Goal: Information Seeking & Learning: Understand process/instructions

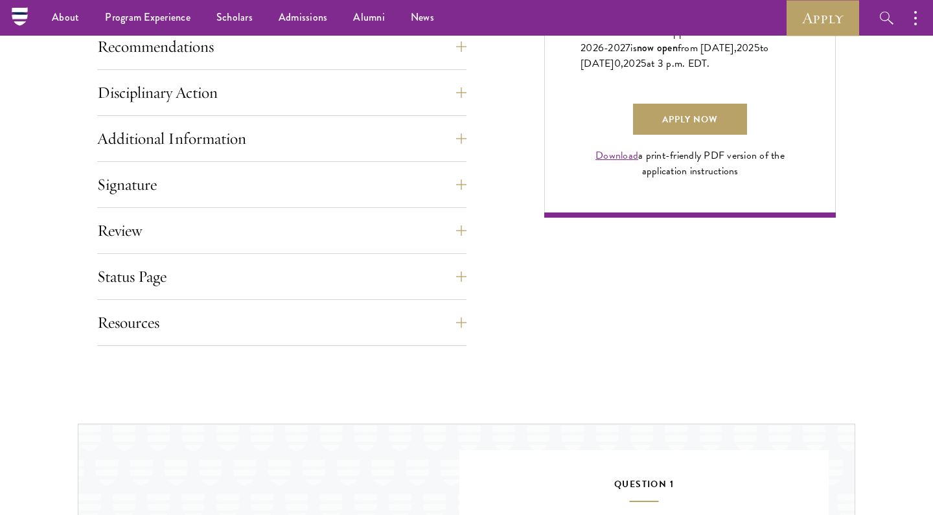
scroll to position [998, 0]
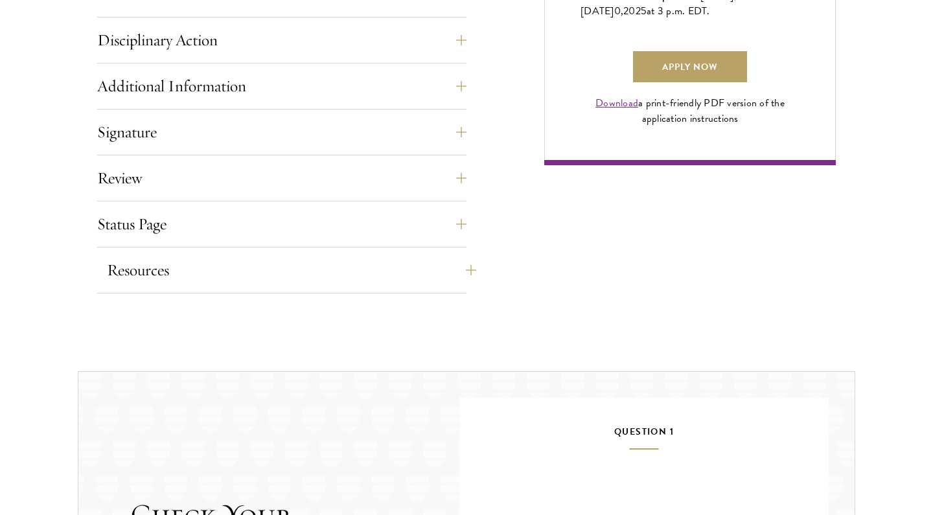
click at [343, 280] on button "Resources" at bounding box center [291, 270] width 369 height 31
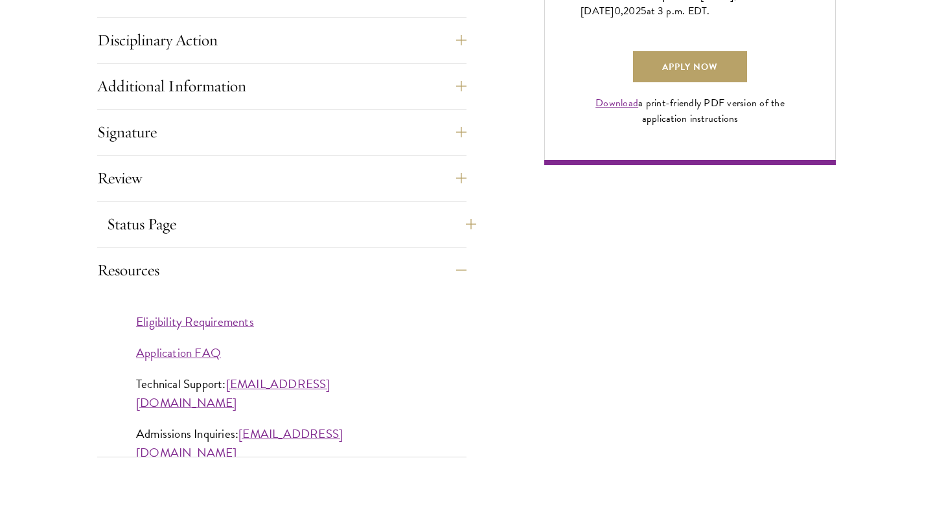
click at [279, 221] on button "Status Page" at bounding box center [291, 224] width 369 height 31
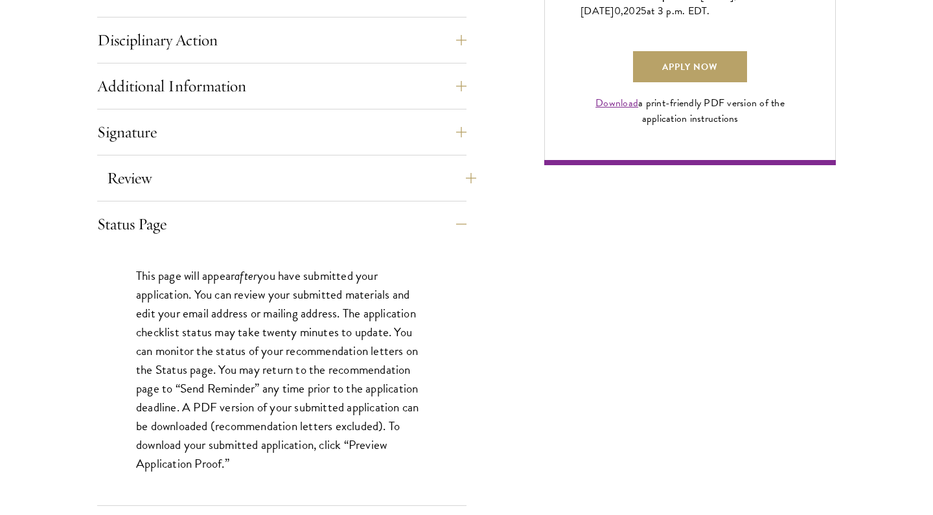
click at [273, 190] on button "Review" at bounding box center [291, 178] width 369 height 31
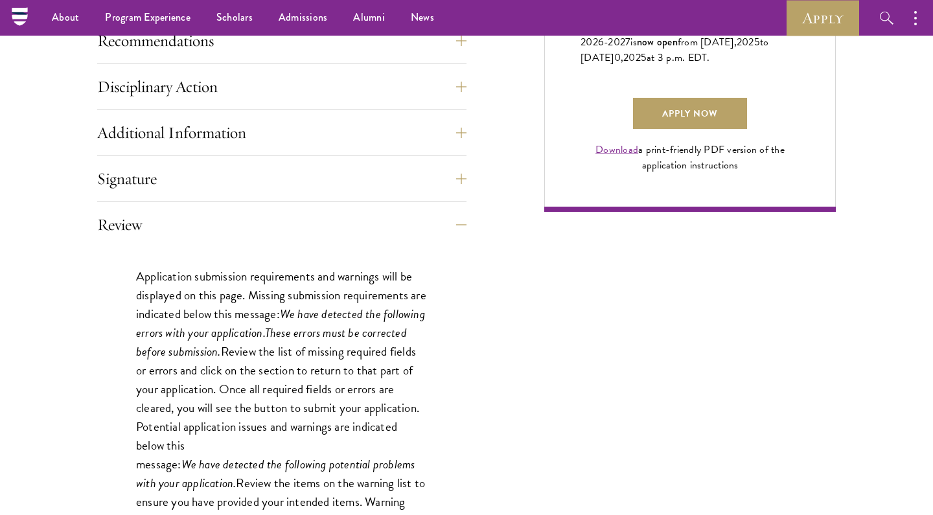
scroll to position [849, 0]
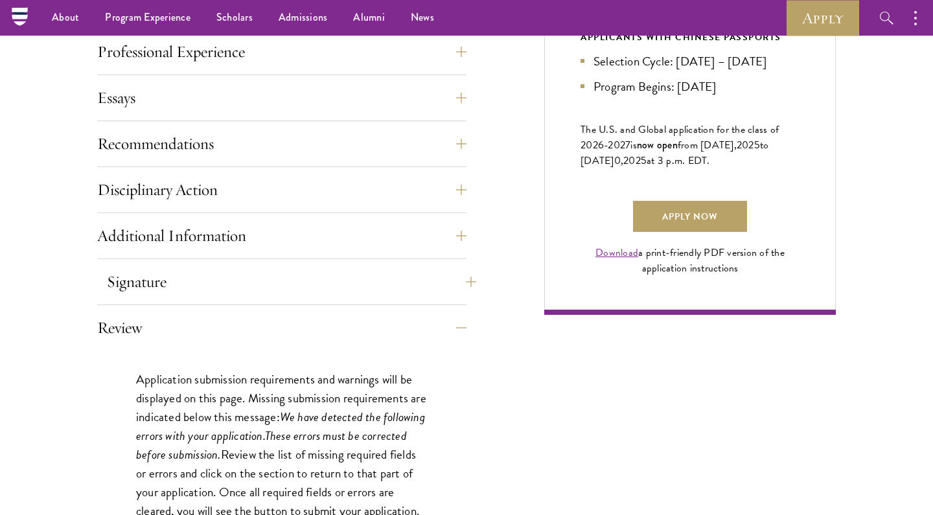
click at [219, 279] on button "Signature" at bounding box center [291, 281] width 369 height 31
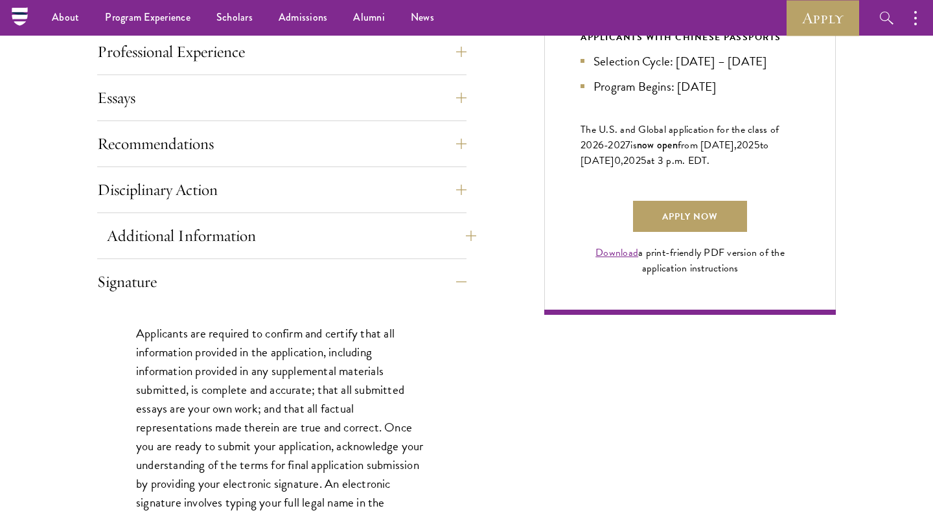
click at [224, 236] on button "Additional Information" at bounding box center [291, 235] width 369 height 31
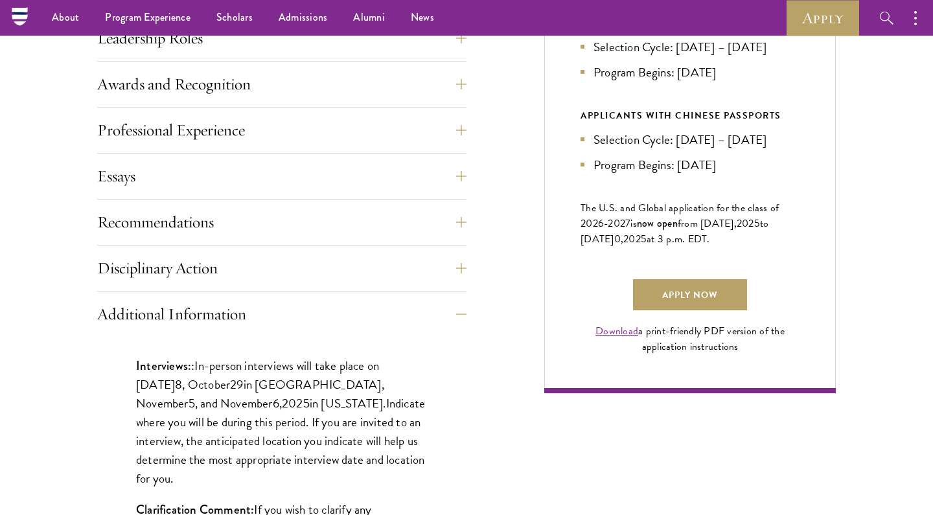
scroll to position [718, 0]
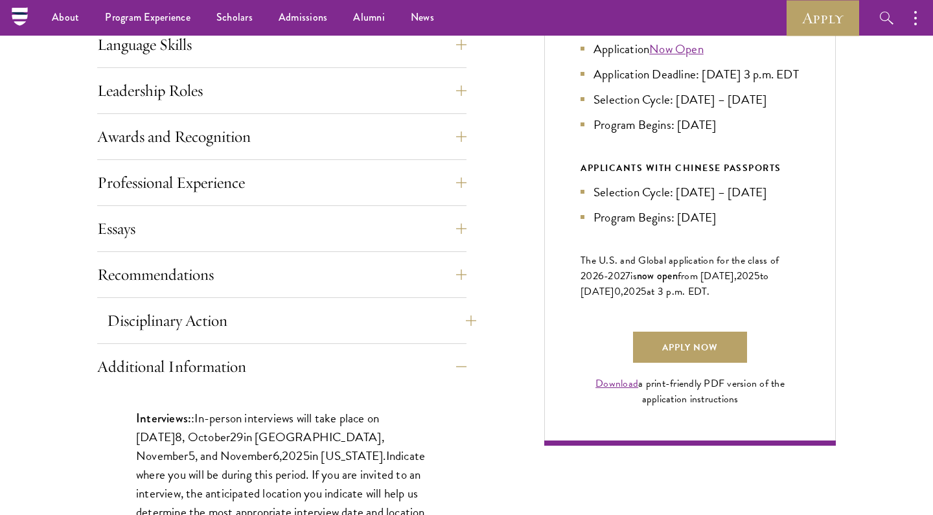
click at [186, 305] on button "Disciplinary Action" at bounding box center [291, 320] width 369 height 31
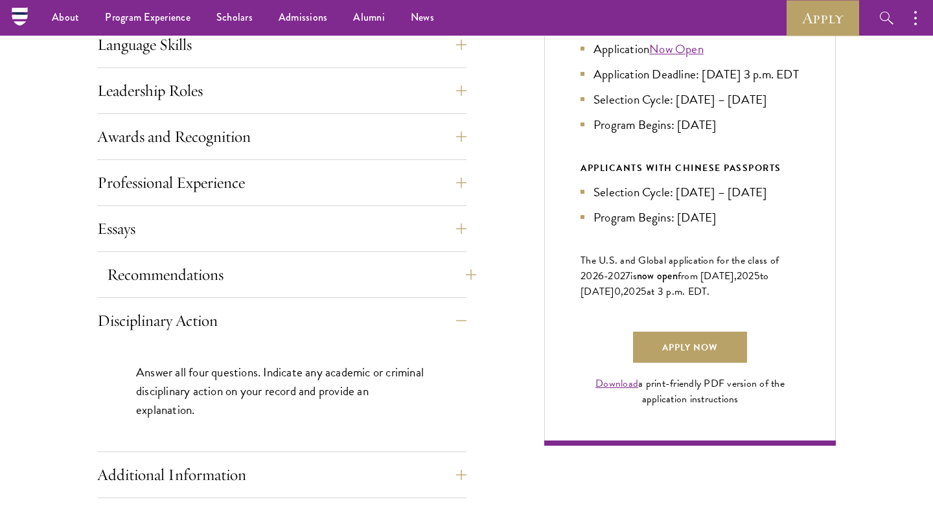
click at [175, 279] on button "Recommendations" at bounding box center [291, 274] width 369 height 31
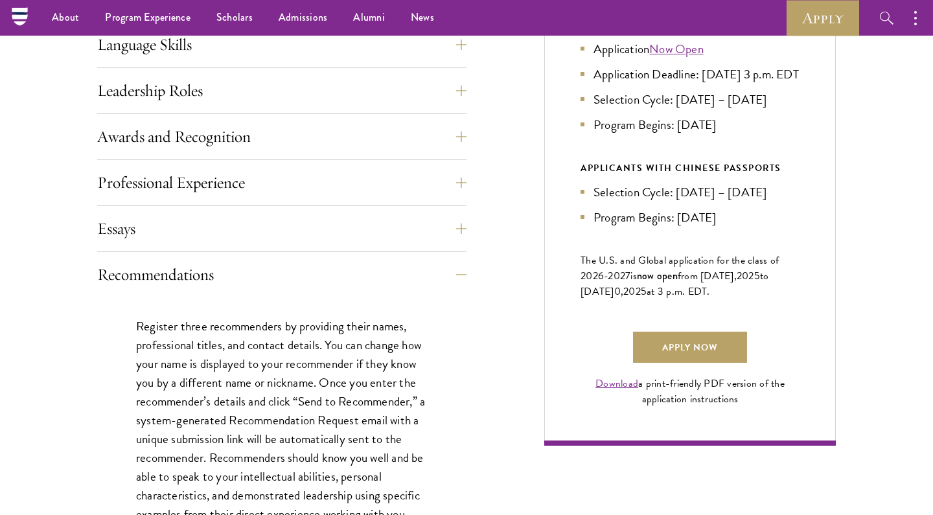
click at [165, 245] on div "Essays Each applicant is required to provide two essays and two short answer re…" at bounding box center [281, 232] width 369 height 39
click at [128, 220] on button "Essays" at bounding box center [291, 228] width 369 height 31
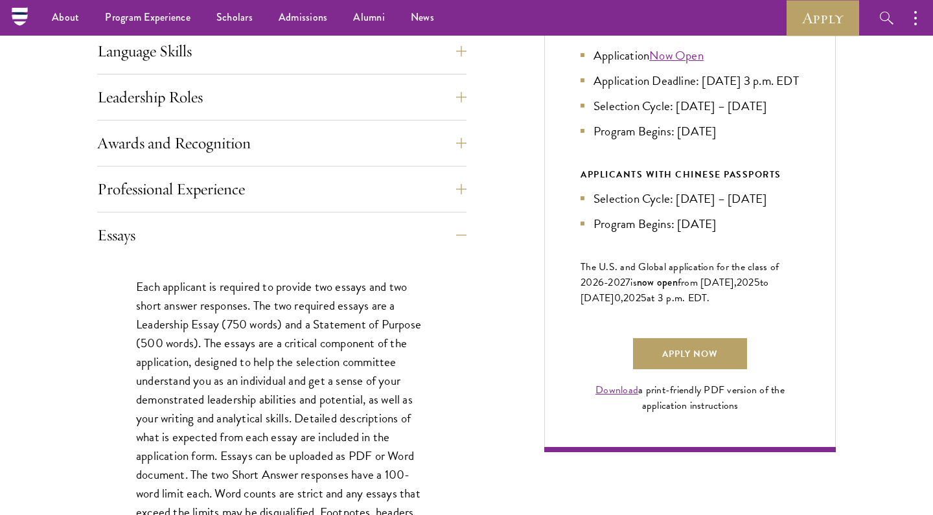
scroll to position [685, 0]
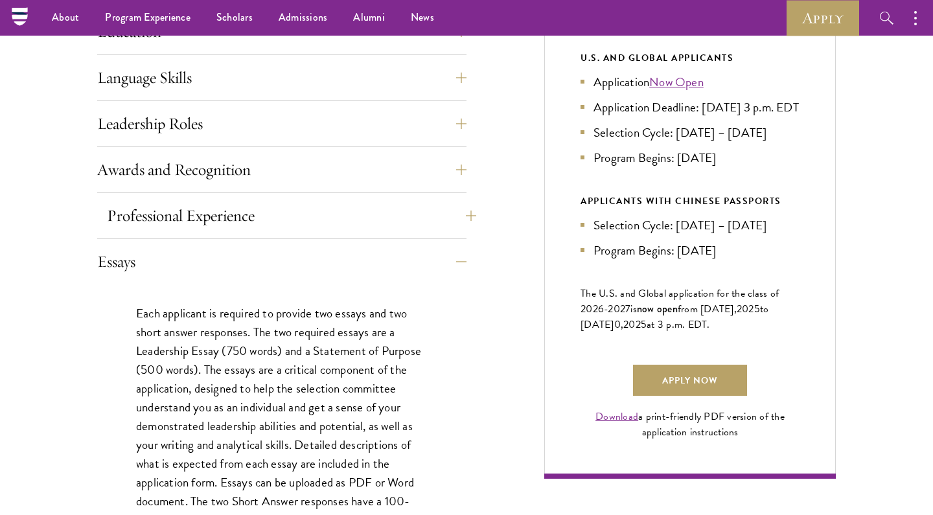
click at [138, 209] on button "Professional Experience" at bounding box center [291, 215] width 369 height 31
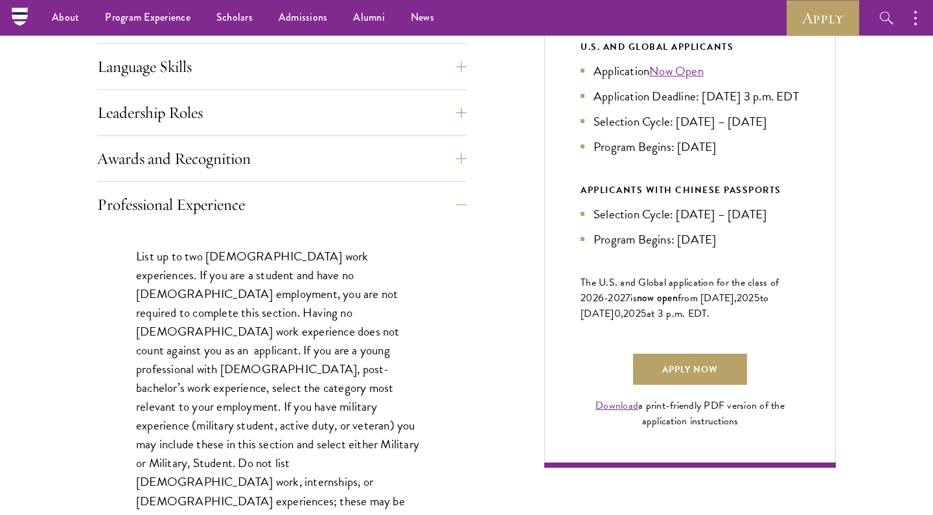
scroll to position [644, 0]
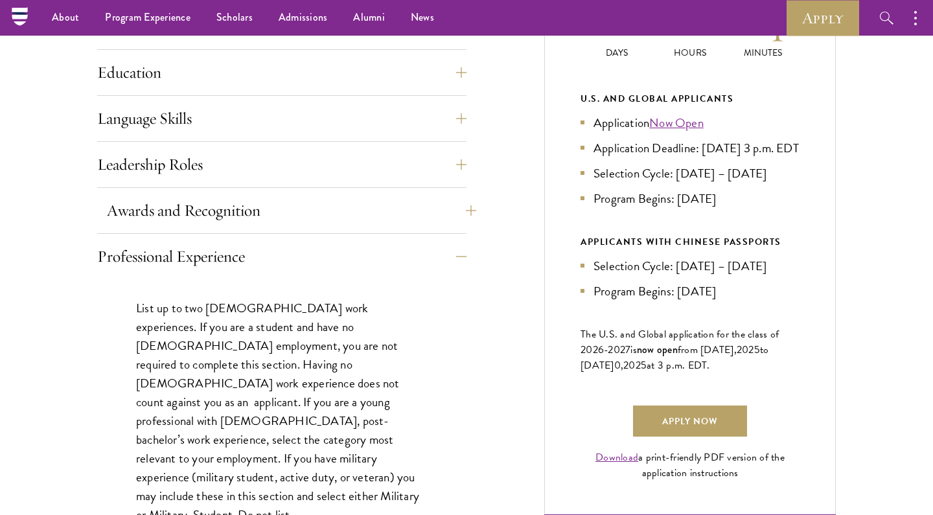
click at [141, 209] on button "Awards and Recognition" at bounding box center [291, 210] width 369 height 31
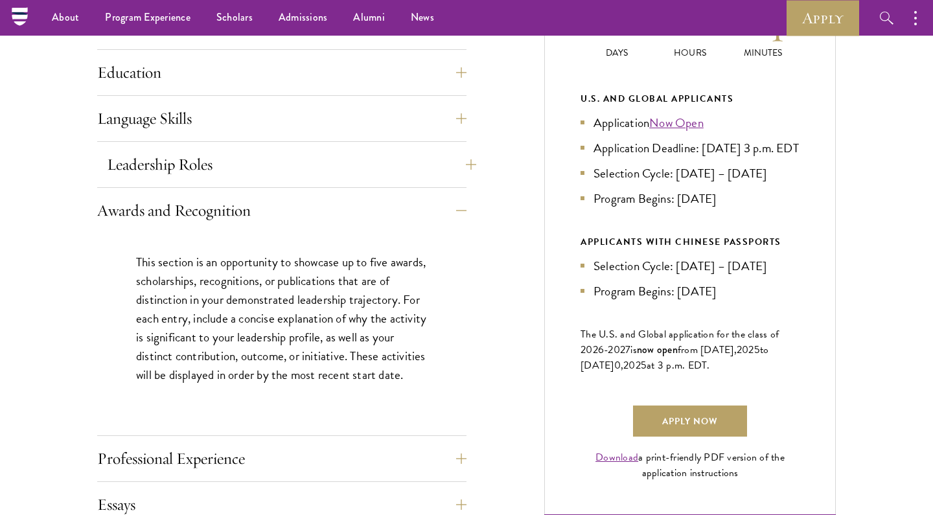
click at [143, 169] on button "Leadership Roles" at bounding box center [291, 164] width 369 height 31
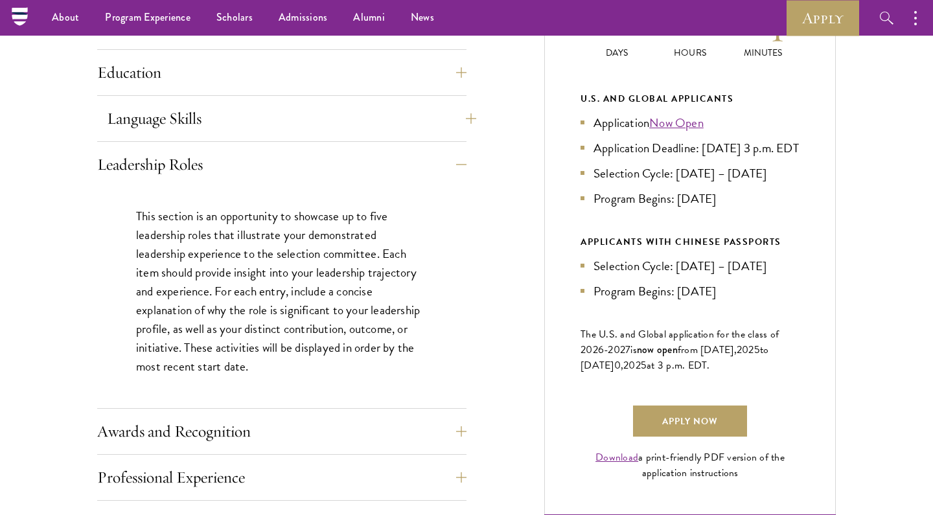
click at [137, 131] on button "Language Skills" at bounding box center [291, 118] width 369 height 31
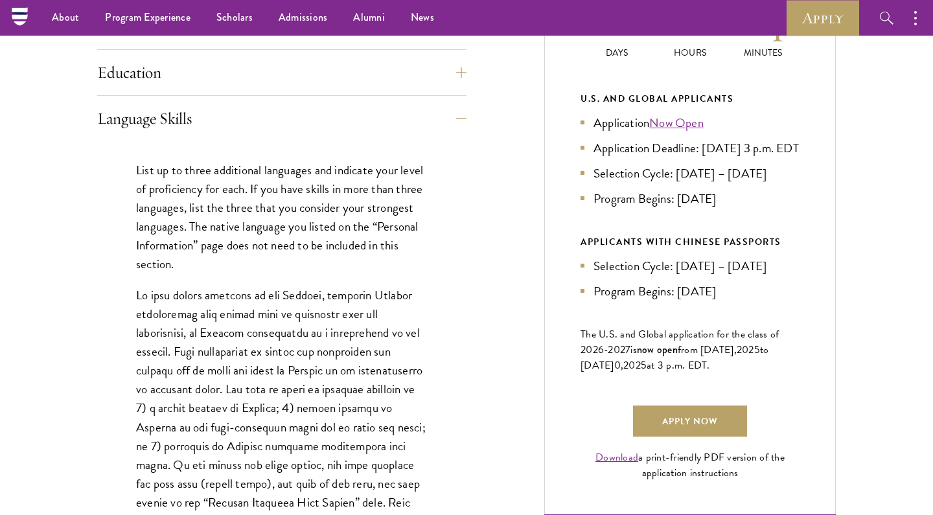
click at [137, 93] on div "Education List only undergraduate and graduate degrees completed (or on track t…" at bounding box center [281, 76] width 369 height 39
click at [139, 107] on button "Language Skills" at bounding box center [291, 118] width 369 height 31
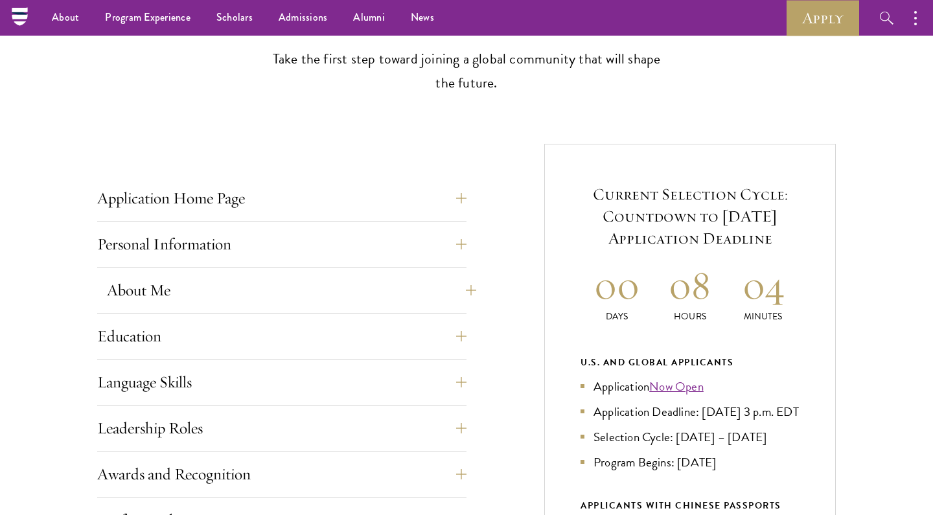
scroll to position [365, 0]
